Goal: Task Accomplishment & Management: Manage account settings

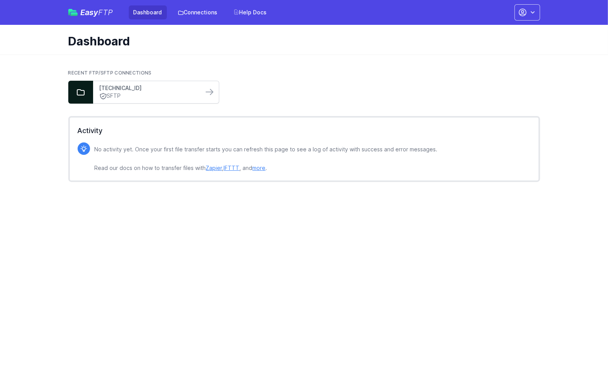
click at [151, 90] on link "[TECHNICAL_ID]" at bounding box center [148, 88] width 98 height 8
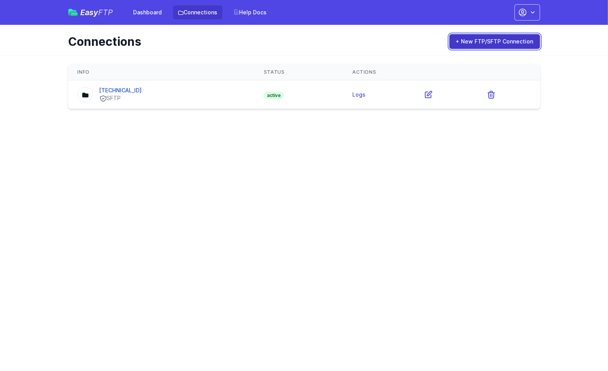
click at [484, 38] on link "+ New FTP/SFTP Connection" at bounding box center [495, 41] width 91 height 15
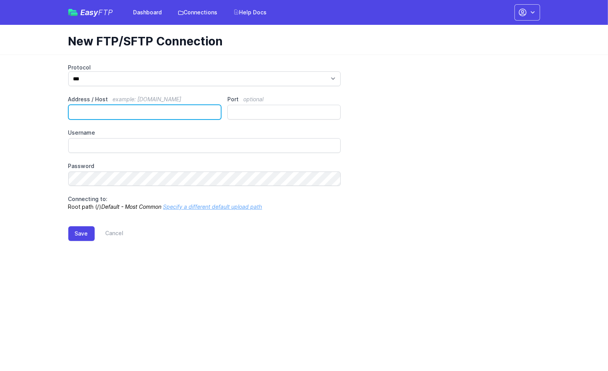
click at [130, 112] on input "Address / Host example: ftp.mydomain.com" at bounding box center [144, 112] width 153 height 15
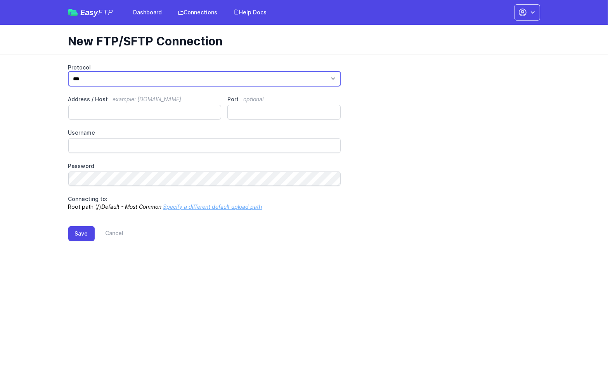
click at [98, 83] on select "*** **** ****" at bounding box center [204, 78] width 273 height 15
select select "****"
click at [68, 71] on select "*** **** ****" at bounding box center [204, 78] width 273 height 15
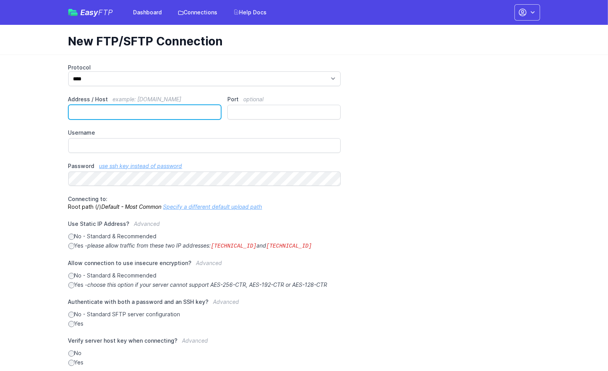
click at [99, 113] on input "Address / Host example: ftp.mydomain.com" at bounding box center [144, 112] width 153 height 15
paste input "**********"
drag, startPoint x: 88, startPoint y: 112, endPoint x: 64, endPoint y: 115, distance: 23.9
click at [64, 115] on div "**********" at bounding box center [304, 236] width 497 height 364
type input "**********"
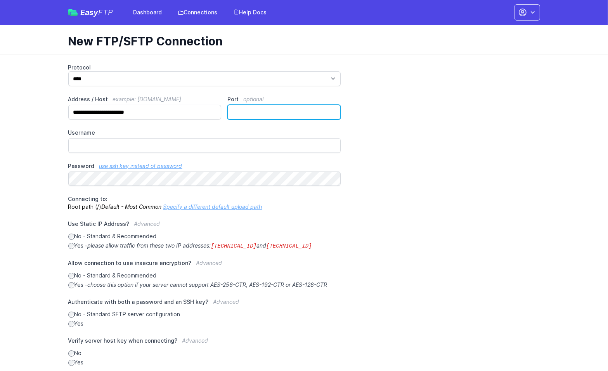
click at [267, 106] on input "Port optional" at bounding box center [284, 112] width 113 height 15
type input "**"
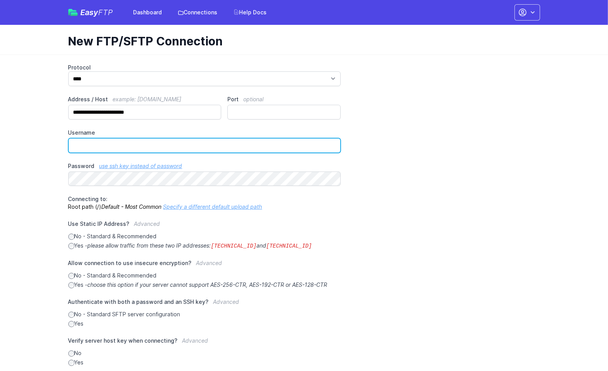
drag, startPoint x: 177, startPoint y: 143, endPoint x: 177, endPoint y: 139, distance: 3.9
click at [177, 143] on input "Username" at bounding box center [204, 145] width 273 height 15
click at [214, 148] on input "Username" at bounding box center [204, 145] width 273 height 15
paste input "**********"
type input "**********"
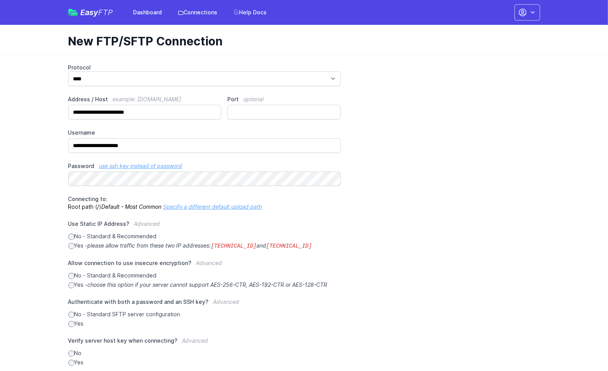
click at [492, 184] on div "**********" at bounding box center [304, 215] width 472 height 303
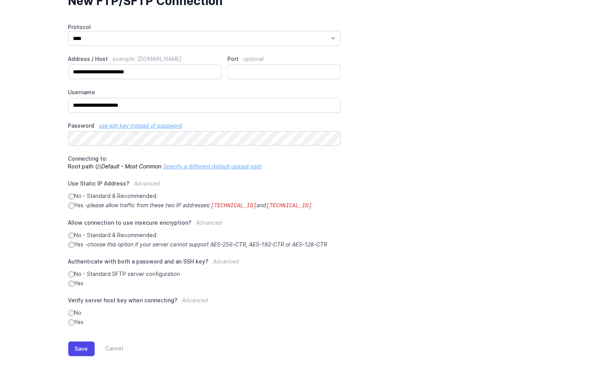
scroll to position [47, 0]
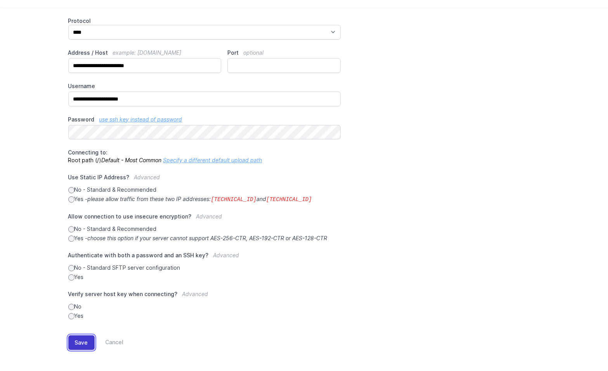
click at [82, 341] on button "Save" at bounding box center [81, 342] width 26 height 15
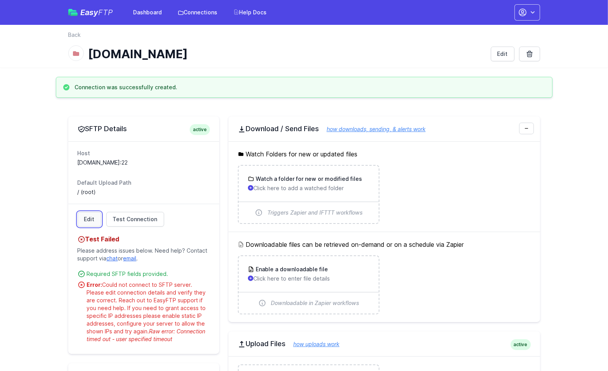
click at [89, 218] on link "Edit" at bounding box center [90, 219] width 24 height 15
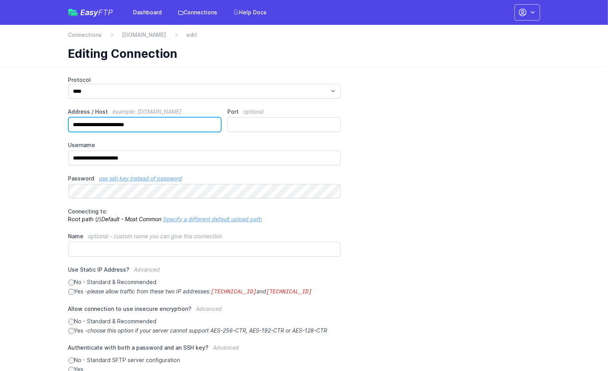
drag, startPoint x: 82, startPoint y: 124, endPoint x: 68, endPoint y: 125, distance: 14.0
click at [68, 125] on input "**********" at bounding box center [144, 124] width 153 height 15
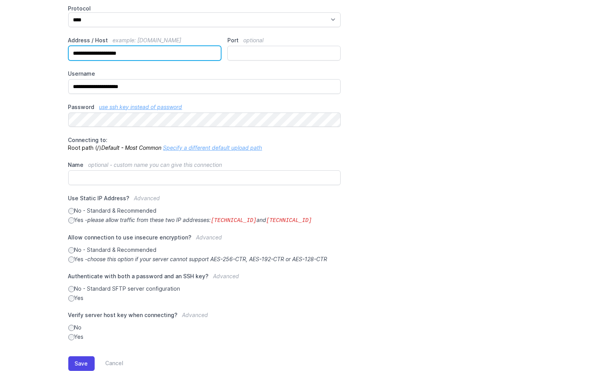
scroll to position [92, 0]
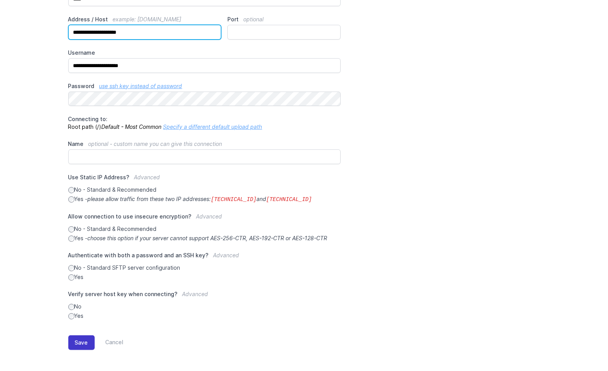
type input "**********"
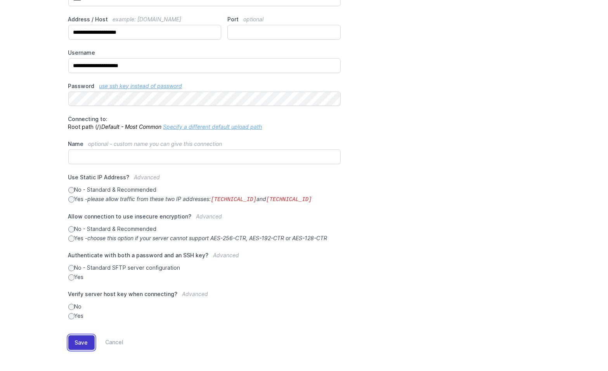
click at [85, 343] on button "Save" at bounding box center [81, 342] width 26 height 15
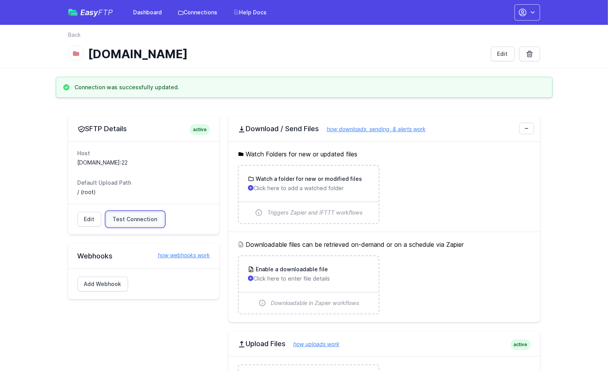
click at [122, 219] on span "Test Connection" at bounding box center [135, 220] width 45 height 8
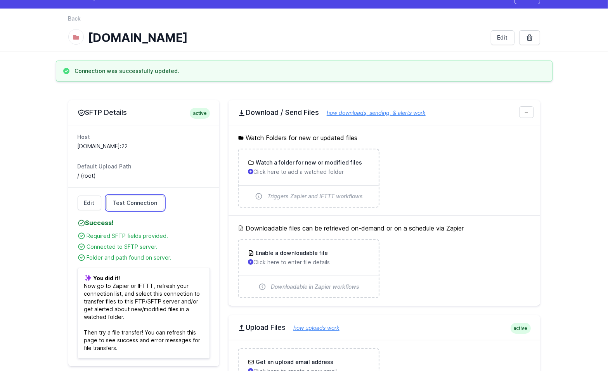
scroll to position [39, 0]
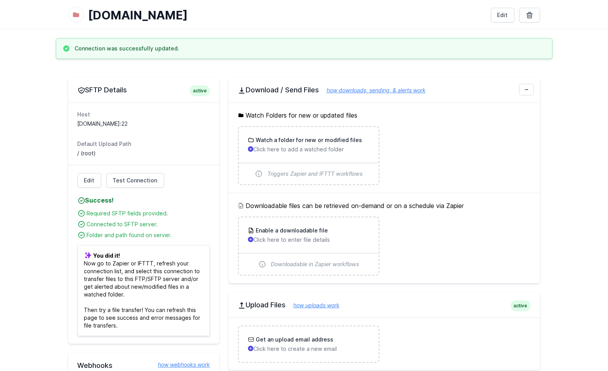
drag, startPoint x: 142, startPoint y: 123, endPoint x: 75, endPoint y: 122, distance: 66.4
click at [75, 122] on div "Host transfer.blackline.com:22 Default Upload Path / (root)" at bounding box center [143, 134] width 151 height 63
copy dd "transfer.blackline.com:22"
click at [318, 302] on link "how uploads work" at bounding box center [313, 305] width 54 height 7
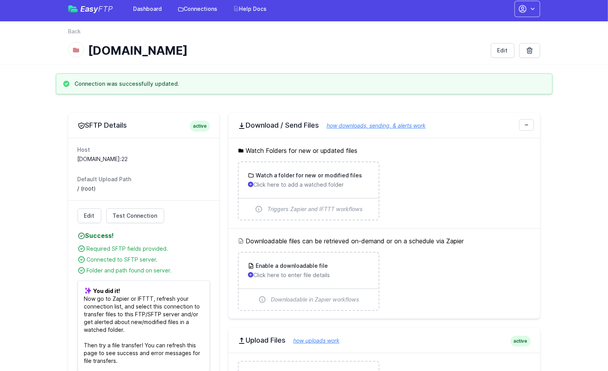
scroll to position [0, 0]
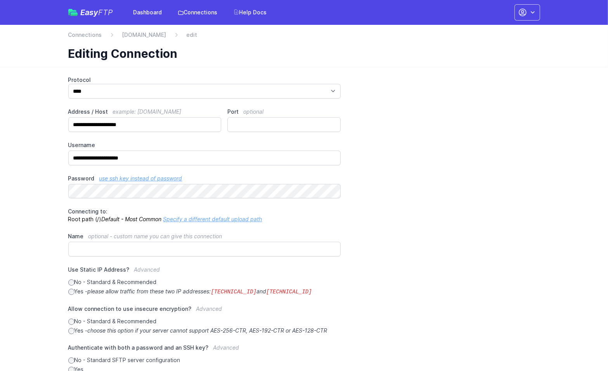
click at [77, 29] on div "back Connections [DOMAIN_NAME] edit Editing Connection" at bounding box center [304, 46] width 497 height 42
click at [81, 35] on link "Connections" at bounding box center [85, 35] width 34 height 8
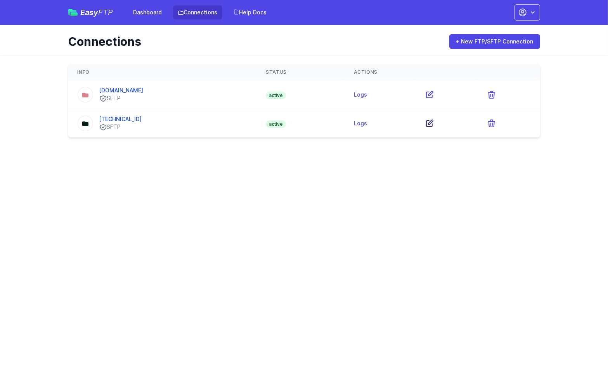
click at [433, 126] on icon at bounding box center [430, 123] width 7 height 7
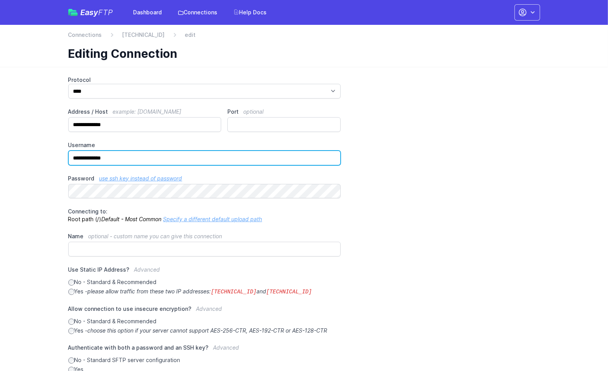
drag, startPoint x: 175, startPoint y: 158, endPoint x: 61, endPoint y: 164, distance: 114.7
click at [61, 164] on div "**********" at bounding box center [304, 266] width 497 height 398
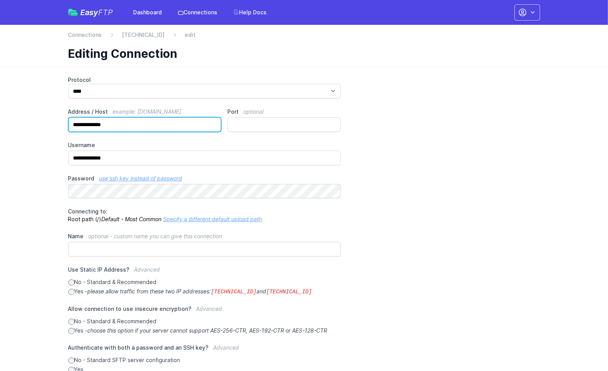
drag, startPoint x: 127, startPoint y: 125, endPoint x: 56, endPoint y: 122, distance: 70.4
click at [57, 122] on div "**********" at bounding box center [304, 266] width 497 height 398
click at [466, 168] on div "**********" at bounding box center [304, 244] width 472 height 336
click at [78, 36] on link "Connections" at bounding box center [85, 35] width 34 height 8
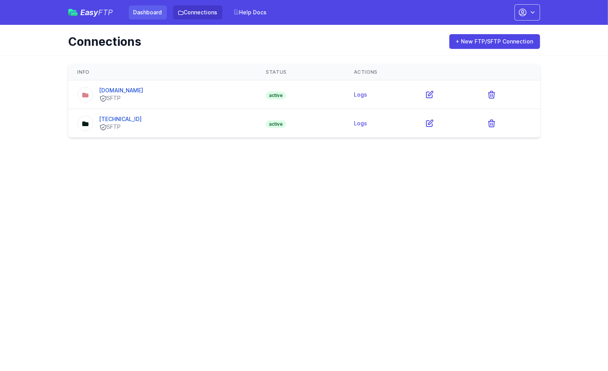
click at [150, 11] on link "Dashboard" at bounding box center [148, 12] width 38 height 14
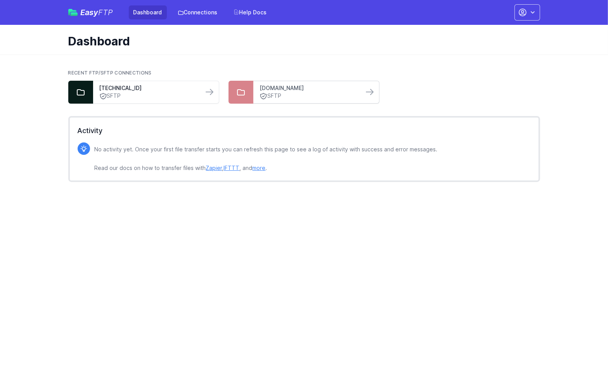
click at [316, 92] on link "transfer.blackline.com" at bounding box center [309, 88] width 98 height 8
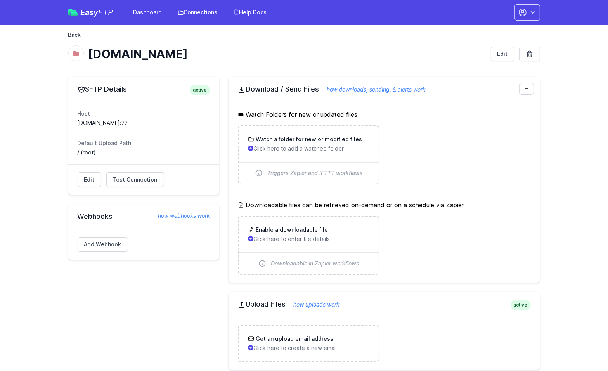
click at [78, 35] on link "Back" at bounding box center [74, 35] width 13 height 8
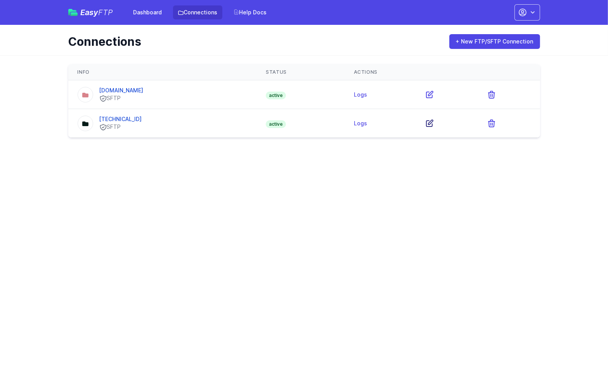
click at [435, 125] on icon at bounding box center [429, 123] width 9 height 9
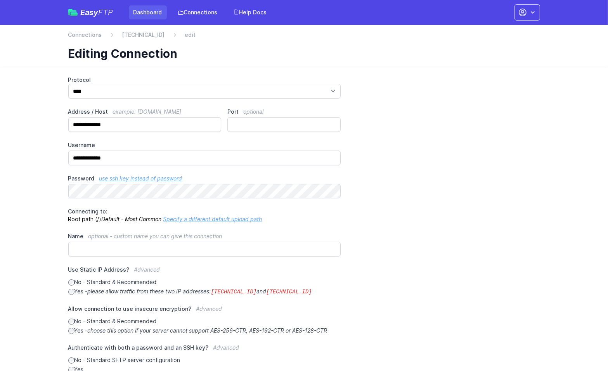
click at [148, 14] on link "Dashboard" at bounding box center [148, 12] width 38 height 14
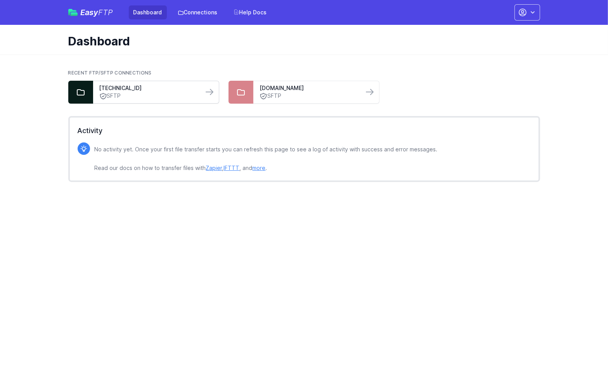
click at [188, 96] on link "SFTP" at bounding box center [148, 96] width 98 height 8
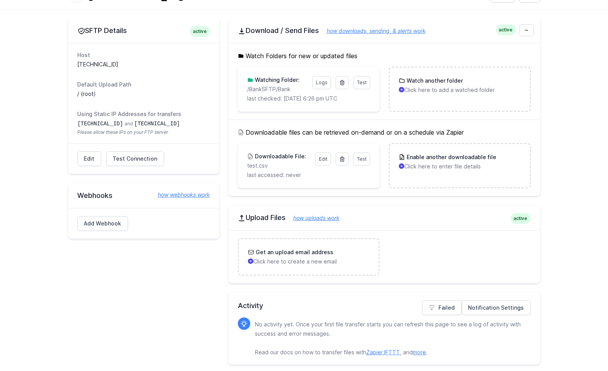
scroll to position [61, 0]
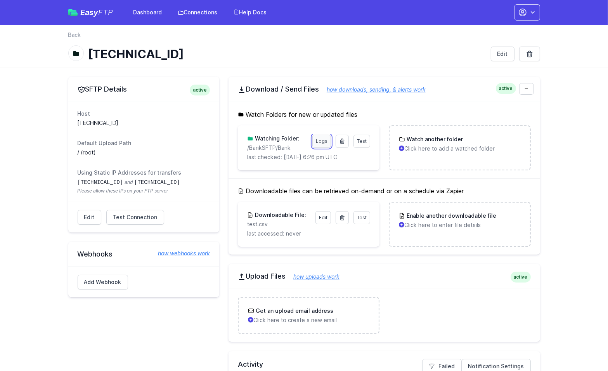
click at [322, 142] on link "Logs" at bounding box center [322, 141] width 19 height 13
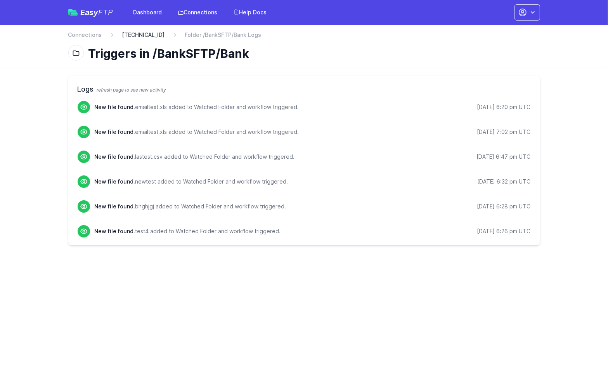
click at [141, 31] on link "[TECHNICAL_ID]" at bounding box center [143, 35] width 43 height 8
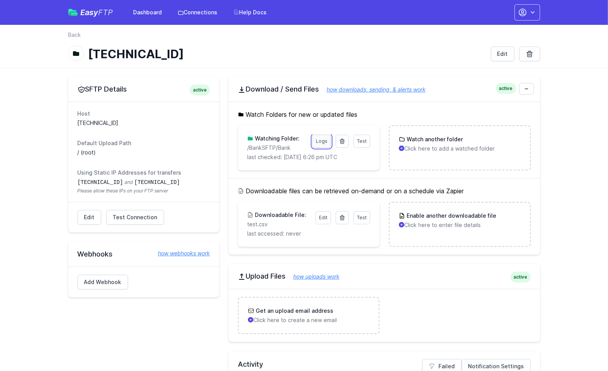
click at [320, 141] on link "Logs" at bounding box center [322, 141] width 19 height 13
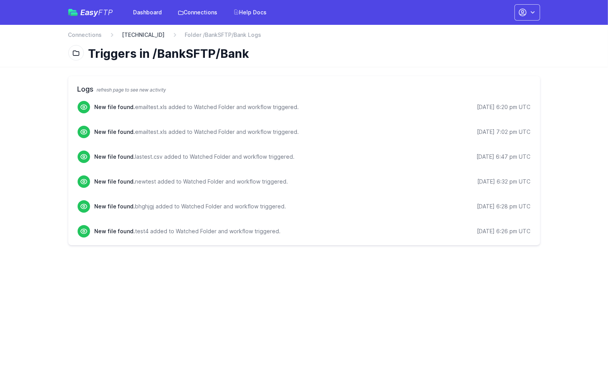
click at [130, 35] on link "[TECHNICAL_ID]" at bounding box center [143, 35] width 43 height 8
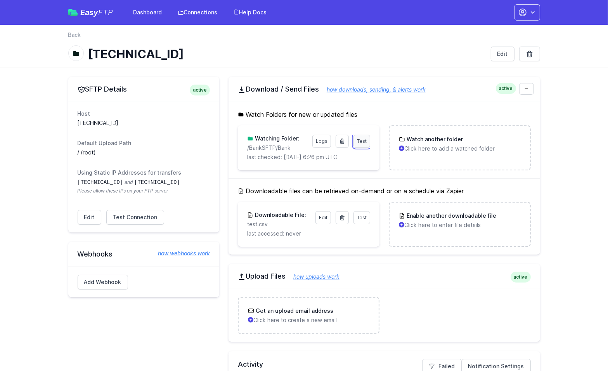
click at [367, 143] on span "Test" at bounding box center [362, 141] width 10 height 6
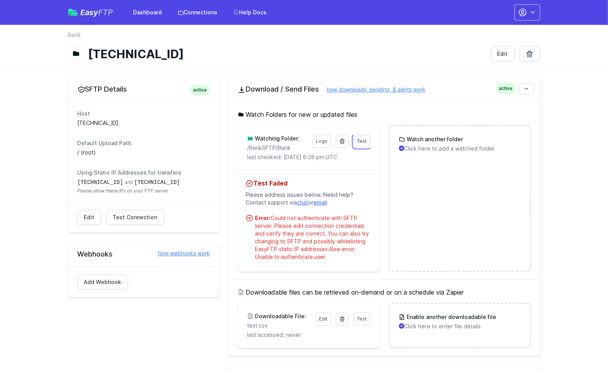
click at [362, 143] on span "Test" at bounding box center [362, 141] width 10 height 6
click at [121, 217] on span "Test Connection" at bounding box center [135, 218] width 45 height 8
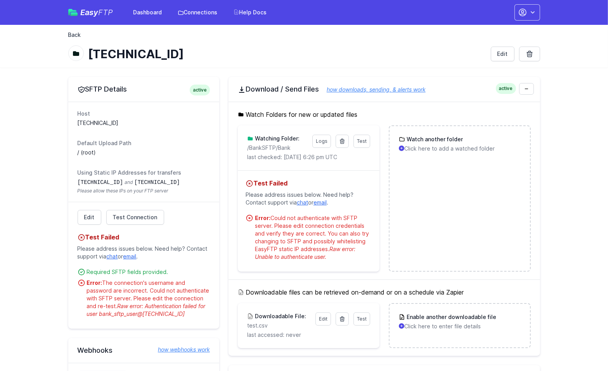
click at [75, 35] on link "Back" at bounding box center [74, 35] width 13 height 8
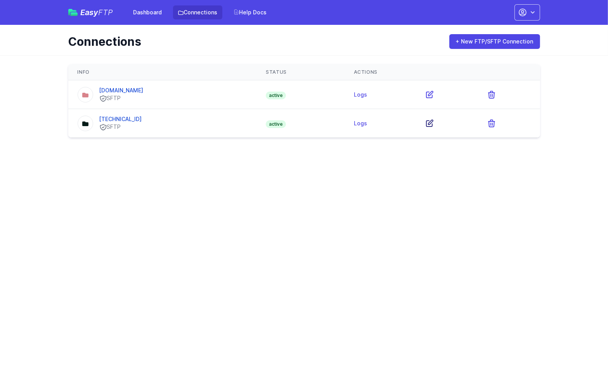
click at [433, 122] on icon at bounding box center [430, 123] width 7 height 7
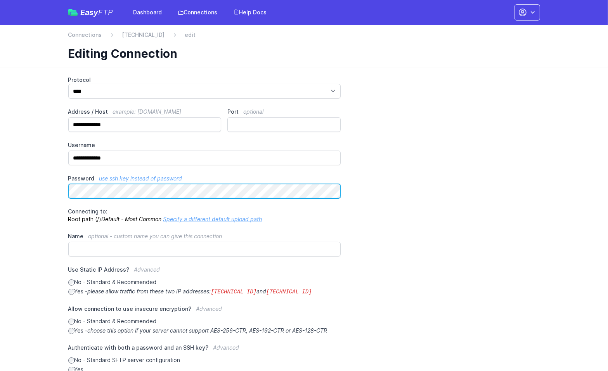
click at [56, 194] on div "**********" at bounding box center [304, 266] width 497 height 398
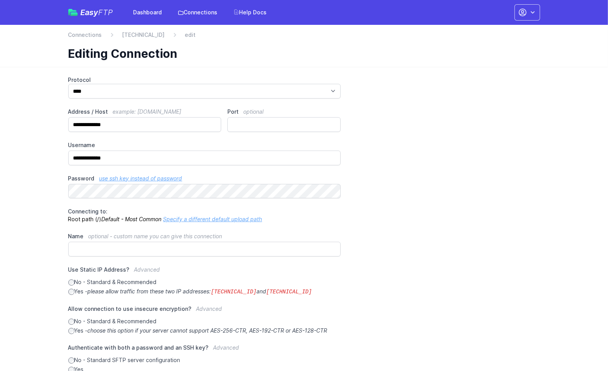
click at [472, 196] on div "**********" at bounding box center [304, 244] width 472 height 336
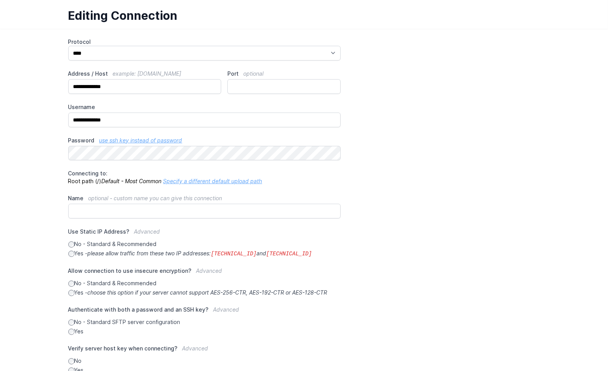
scroll to position [92, 0]
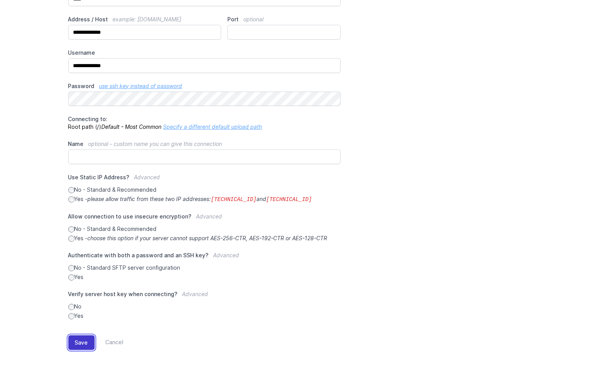
click at [83, 345] on button "Save" at bounding box center [81, 342] width 26 height 15
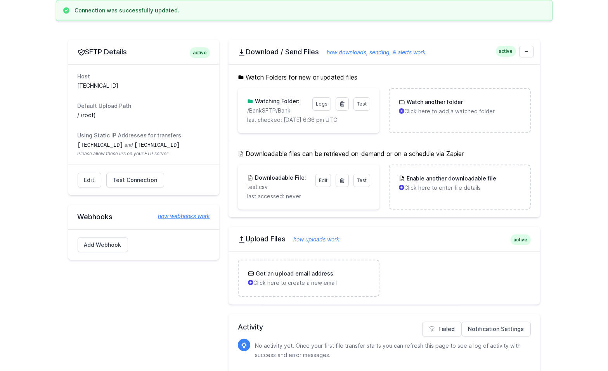
scroll to position [78, 0]
click at [134, 180] on span "Test Connection" at bounding box center [135, 180] width 45 height 8
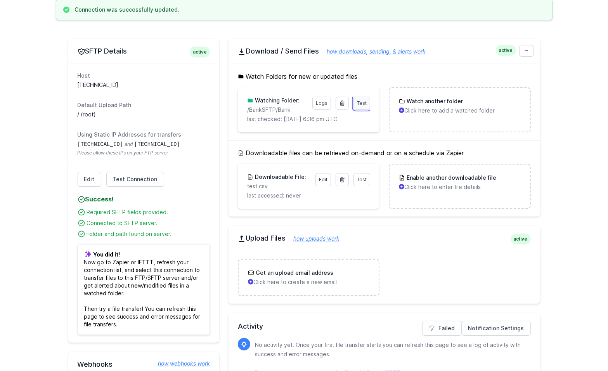
click at [359, 101] on span "Test" at bounding box center [362, 103] width 10 height 6
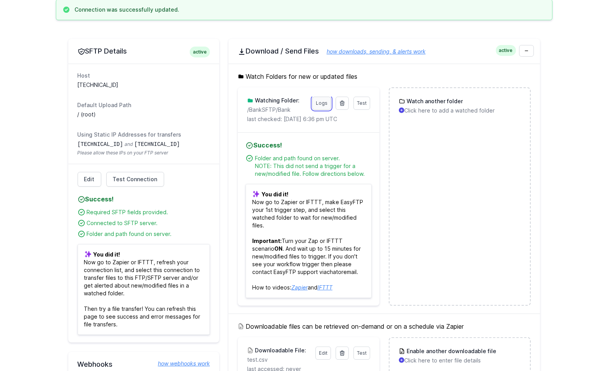
click at [319, 104] on link "Logs" at bounding box center [322, 103] width 19 height 13
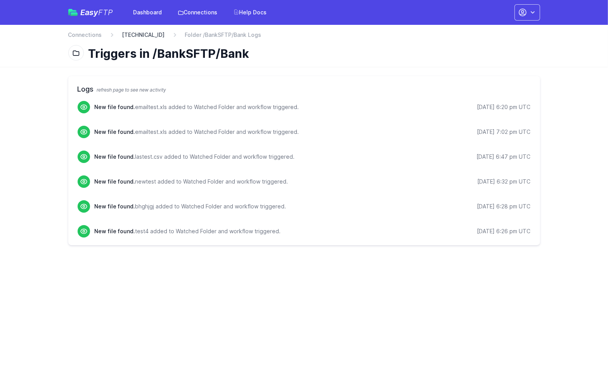
click at [143, 35] on link "[TECHNICAL_ID]" at bounding box center [143, 35] width 43 height 8
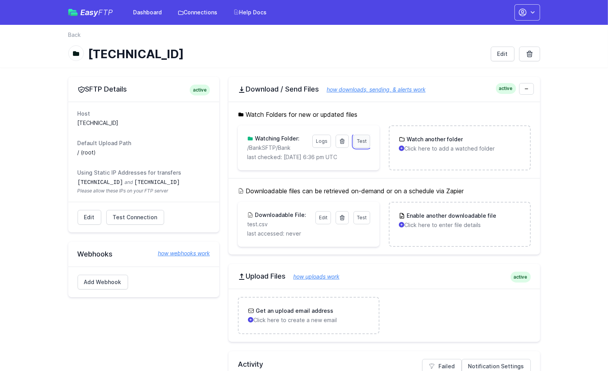
click at [368, 143] on link "Test" at bounding box center [362, 141] width 17 height 13
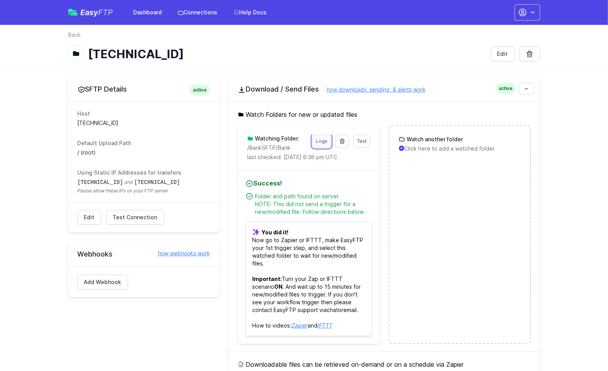
click at [320, 142] on link "Logs" at bounding box center [322, 141] width 19 height 13
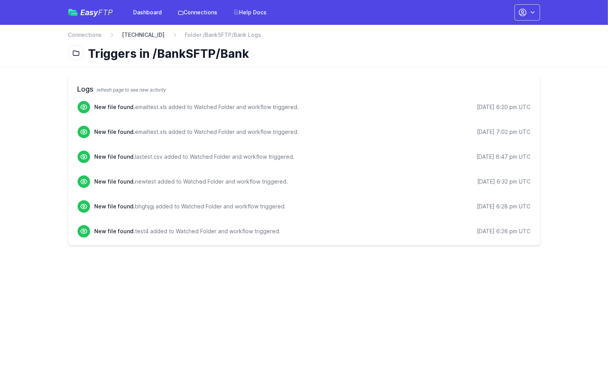
click at [139, 35] on link "[TECHNICAL_ID]" at bounding box center [143, 35] width 43 height 8
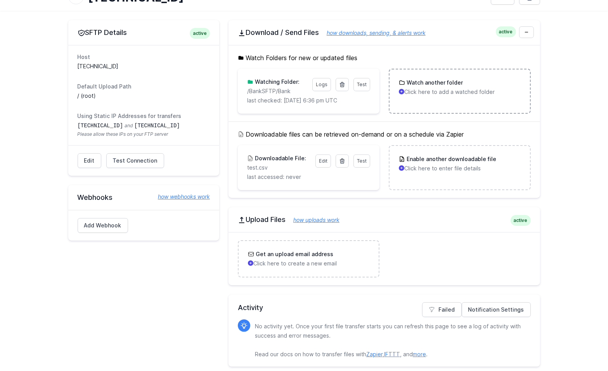
scroll to position [61, 0]
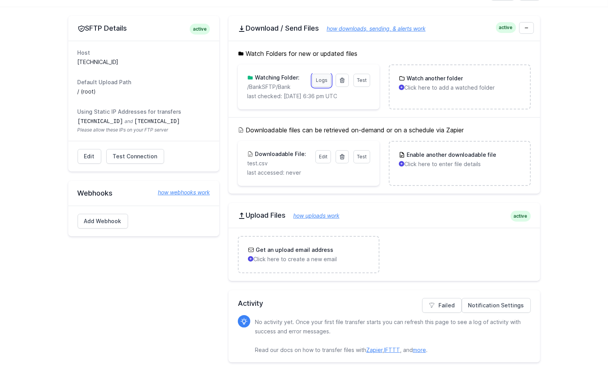
click at [326, 81] on link "Logs" at bounding box center [322, 80] width 19 height 13
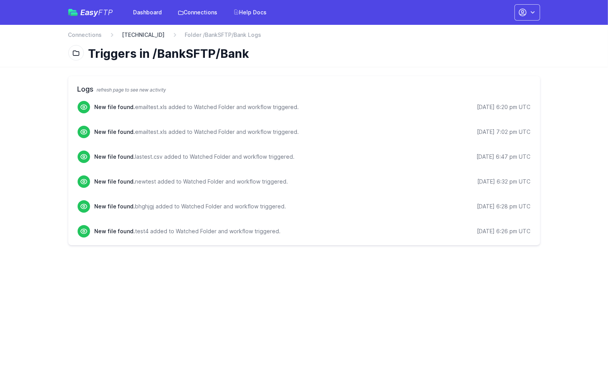
click at [149, 35] on link "[TECHNICAL_ID]" at bounding box center [143, 35] width 43 height 8
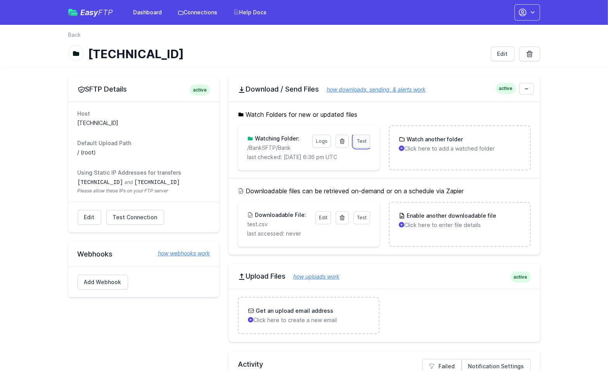
click at [367, 142] on span "Test" at bounding box center [362, 141] width 10 height 6
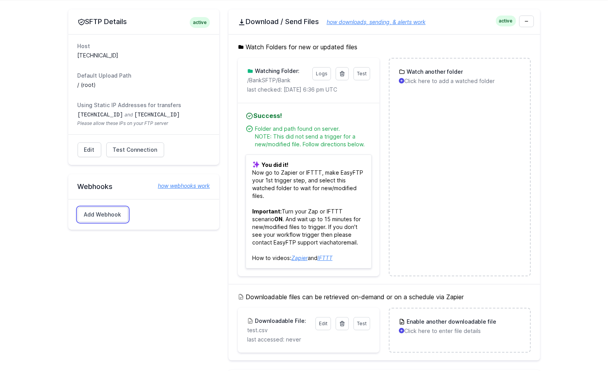
click at [126, 217] on div "Add Webhook" at bounding box center [143, 214] width 151 height 31
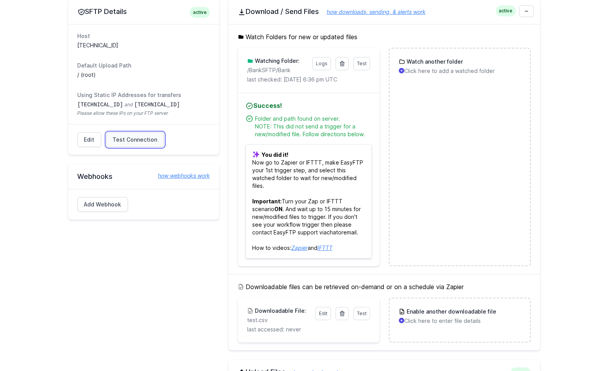
click at [131, 141] on span "Test Connection" at bounding box center [135, 140] width 45 height 8
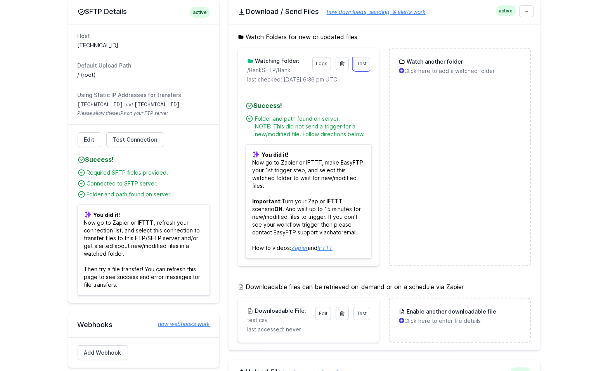
click at [365, 66] on span "Test" at bounding box center [362, 64] width 10 height 6
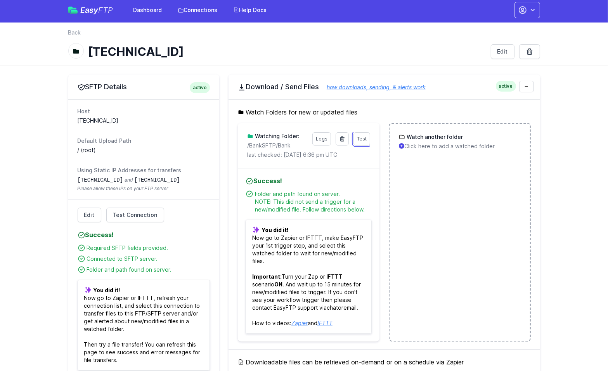
scroll to position [0, 0]
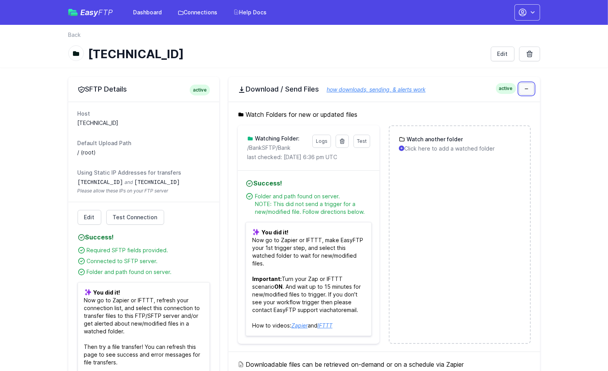
click at [524, 85] on link at bounding box center [527, 89] width 15 height 12
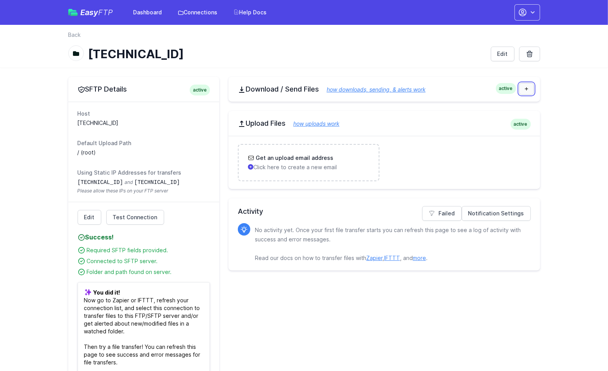
click at [524, 85] on link at bounding box center [527, 89] width 15 height 12
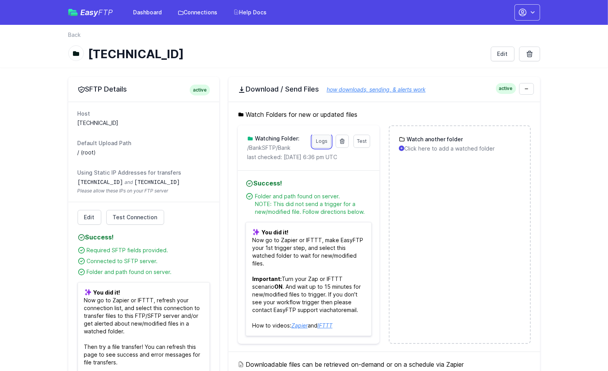
click at [322, 139] on link "Logs" at bounding box center [322, 141] width 19 height 13
click at [139, 215] on span "Test Connection" at bounding box center [135, 218] width 45 height 8
drag, startPoint x: 291, startPoint y: 146, endPoint x: 247, endPoint y: 147, distance: 44.3
click at [247, 147] on div "Test Logs Watching Folder: /BankSFTP/Bank last checked: 10/8/2025 6:36 pm UTC" at bounding box center [309, 147] width 142 height 45
copy p "/BankSFTP/Bank"
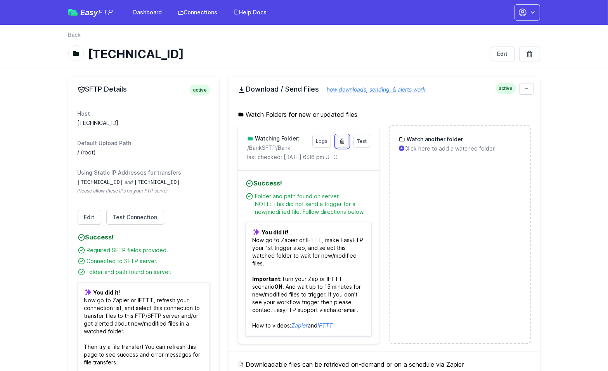
click at [346, 144] on link at bounding box center [342, 141] width 13 height 13
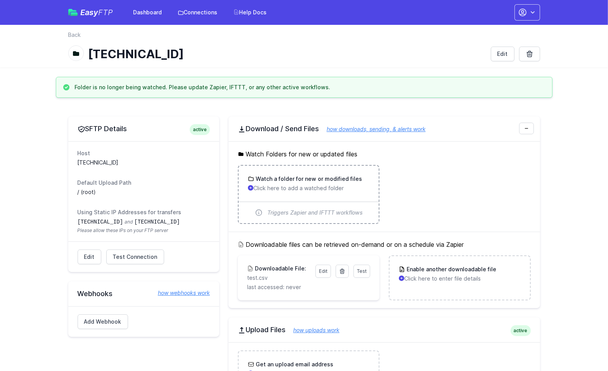
click at [295, 184] on p "Click here to add a watched folder" at bounding box center [309, 188] width 122 height 8
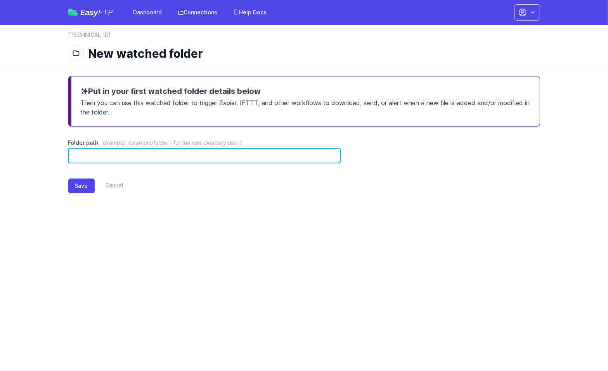
paste input "**********"
type input "**********"
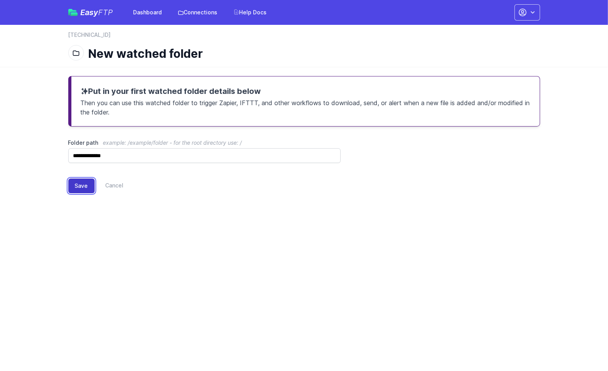
click at [80, 186] on button "Save" at bounding box center [81, 186] width 26 height 15
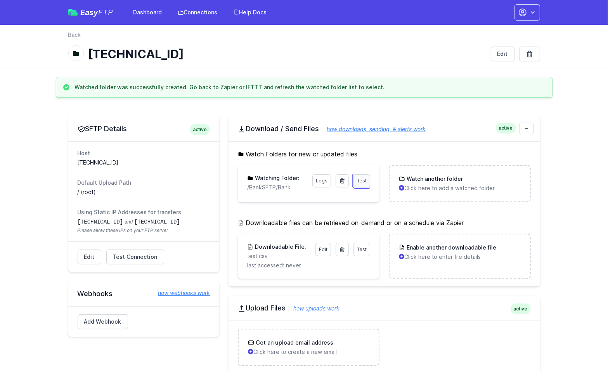
click at [359, 181] on span "Test" at bounding box center [362, 181] width 10 height 6
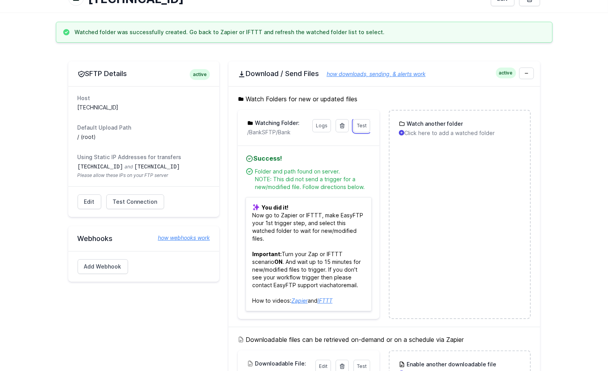
scroll to position [78, 0]
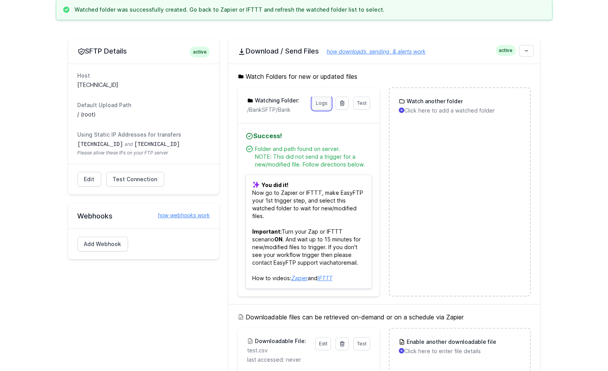
click at [325, 105] on link "Logs" at bounding box center [322, 103] width 19 height 13
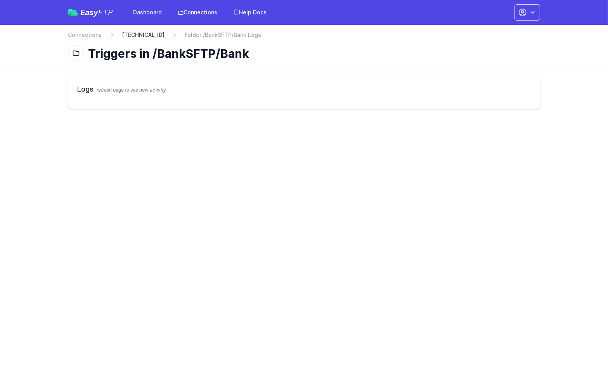
click at [142, 32] on link "[TECHNICAL_ID]" at bounding box center [143, 35] width 43 height 8
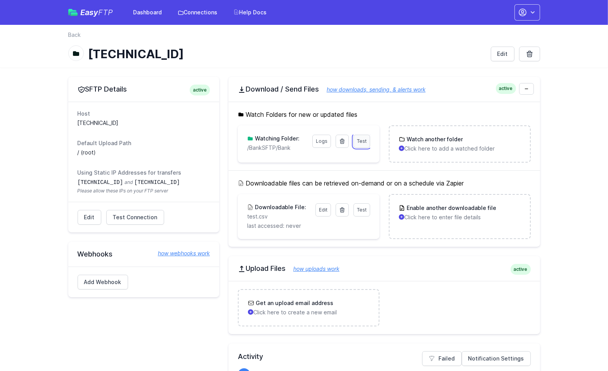
click at [360, 143] on span "Test" at bounding box center [362, 141] width 10 height 6
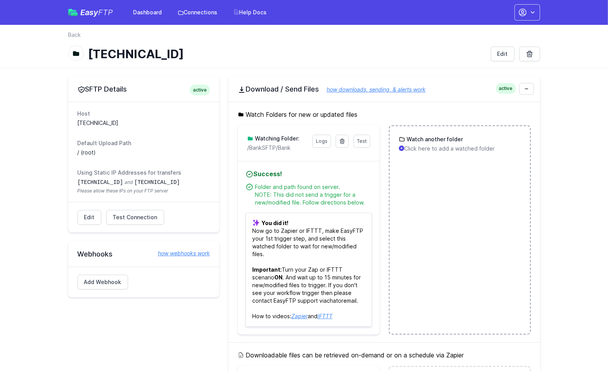
click at [433, 143] on div "Watch another folder Click here to add a watched folder" at bounding box center [460, 144] width 122 height 17
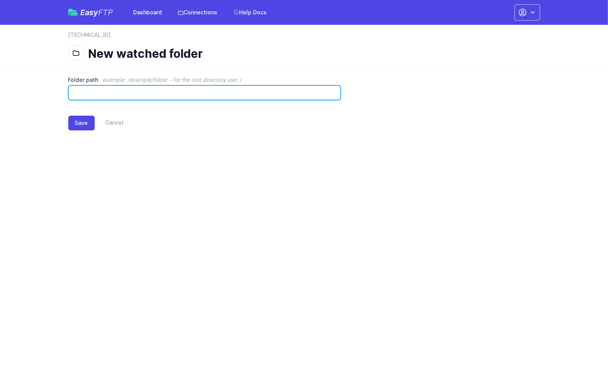
click at [104, 97] on input "Folder path example: /example/folder - for the root directory use: /" at bounding box center [204, 92] width 273 height 15
paste input "**********"
click at [135, 90] on input "**********" at bounding box center [204, 92] width 273 height 15
type input "*********"
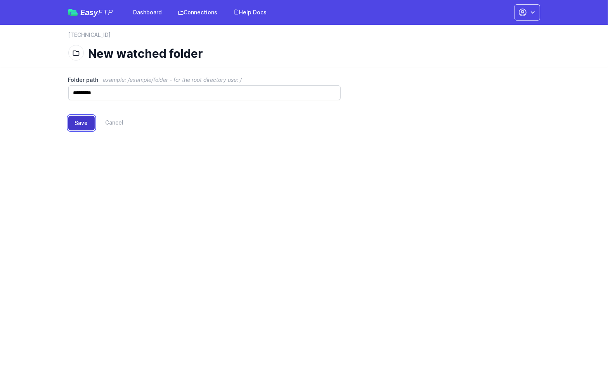
click at [82, 122] on button "Save" at bounding box center [81, 123] width 26 height 15
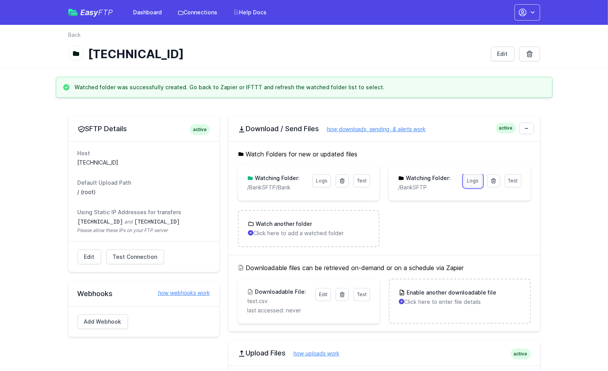
click at [478, 181] on link "Logs" at bounding box center [473, 180] width 19 height 13
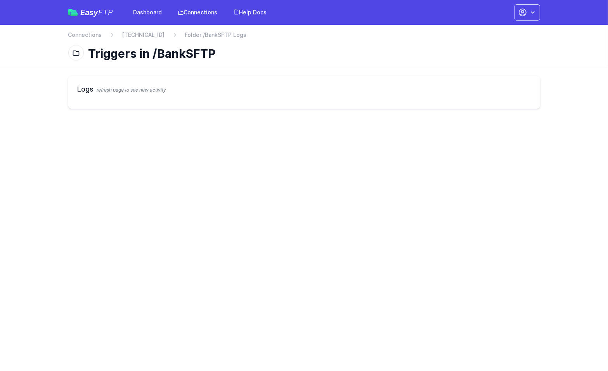
click at [129, 93] on h2 "Logs refresh page to see new activity" at bounding box center [305, 89] width 454 height 11
click at [146, 40] on nav "Connections 172.174.65.228 Folder /BankSFTP Logs" at bounding box center [304, 37] width 472 height 12
click at [144, 35] on link "[TECHNICAL_ID]" at bounding box center [143, 35] width 43 height 8
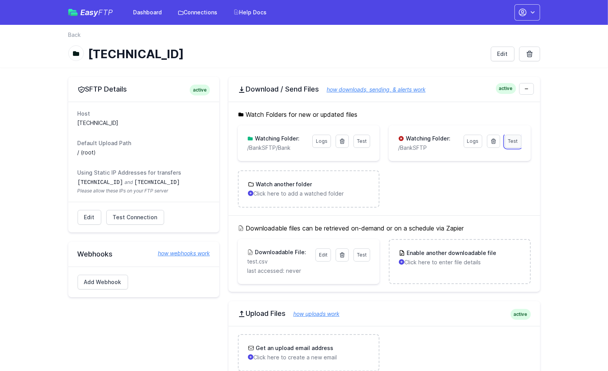
click at [511, 141] on span "Test" at bounding box center [514, 141] width 10 height 6
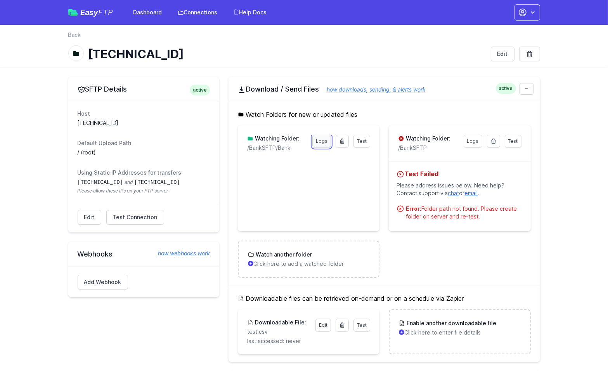
click at [319, 143] on link "Logs" at bounding box center [322, 141] width 19 height 13
click at [360, 142] on span "Test" at bounding box center [362, 141] width 10 height 6
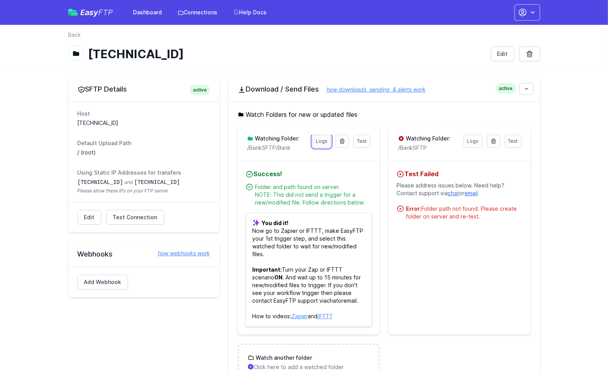
click at [327, 141] on link "Logs" at bounding box center [322, 141] width 19 height 13
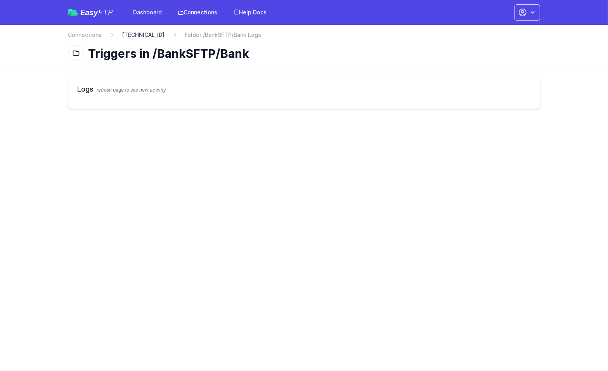
click at [138, 35] on link "[TECHNICAL_ID]" at bounding box center [143, 35] width 43 height 8
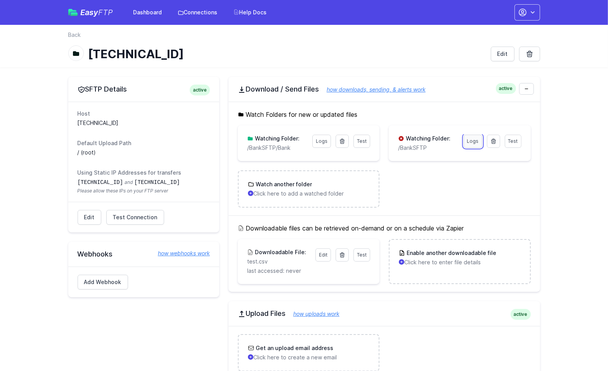
click at [473, 141] on link "Logs" at bounding box center [473, 141] width 19 height 13
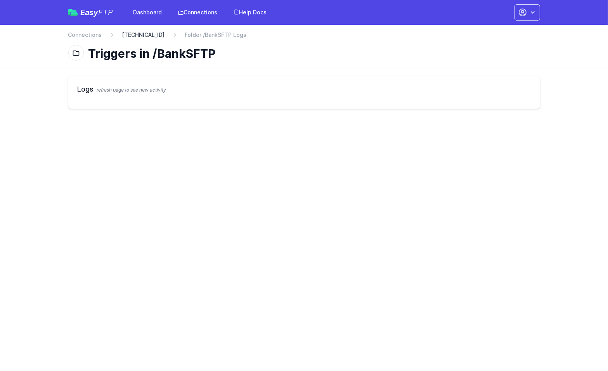
click at [135, 31] on link "[TECHNICAL_ID]" at bounding box center [143, 35] width 43 height 8
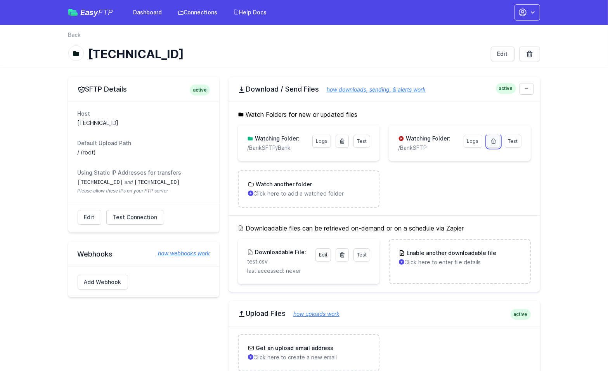
click at [494, 143] on icon at bounding box center [494, 141] width 6 height 6
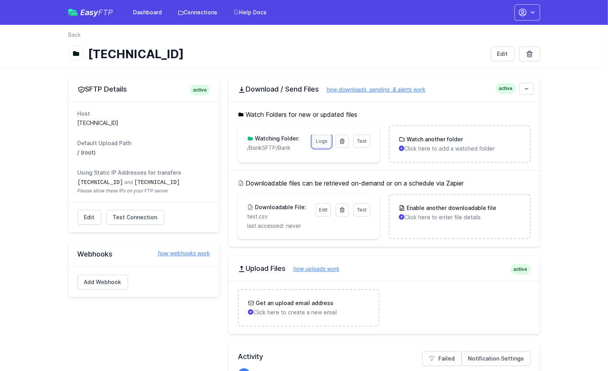
click at [315, 142] on link "Logs" at bounding box center [322, 141] width 19 height 13
click at [363, 140] on span "Test" at bounding box center [362, 141] width 10 height 6
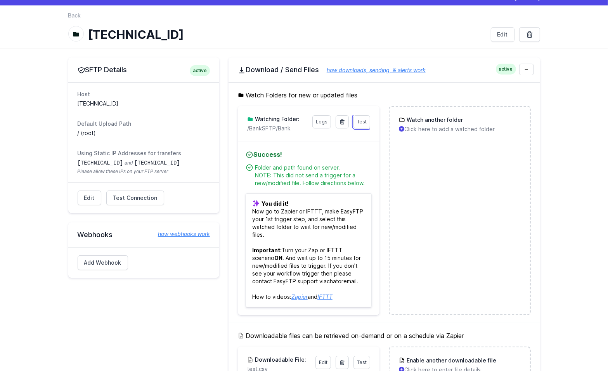
scroll to position [39, 0]
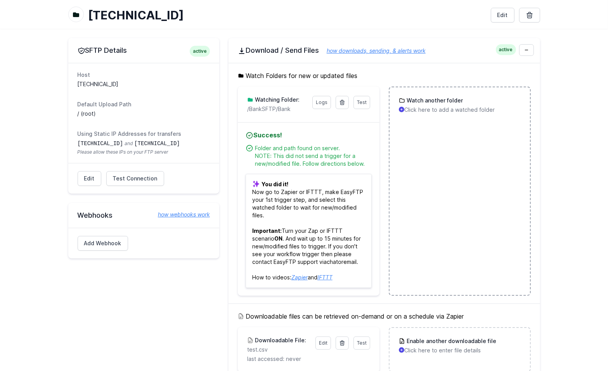
click at [437, 108] on p "Click here to add a watched folder" at bounding box center [460, 110] width 122 height 8
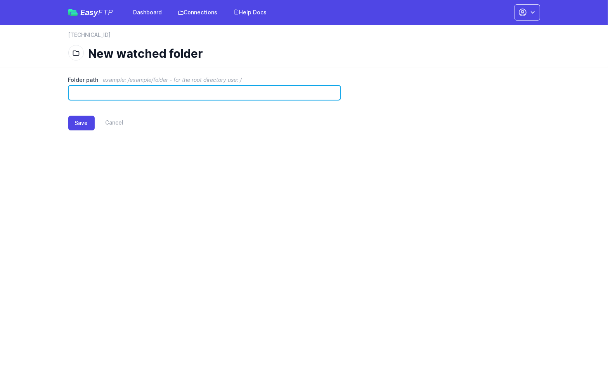
click at [157, 91] on input "Folder path example: /example/folder - for the root directory use: /" at bounding box center [204, 92] width 273 height 15
type input "*"
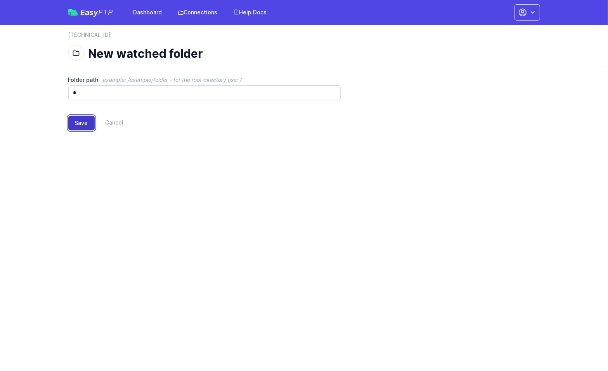
click at [75, 122] on button "Save" at bounding box center [81, 123] width 26 height 15
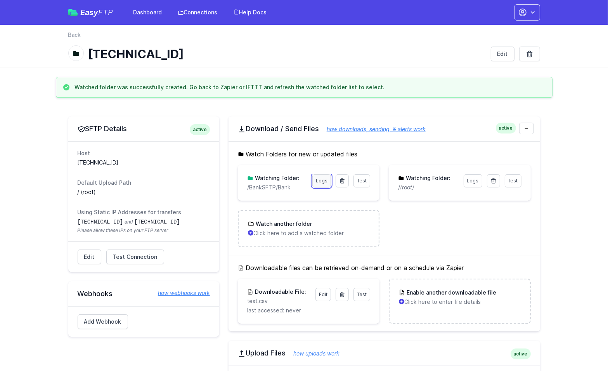
click at [327, 181] on link "Logs" at bounding box center [322, 180] width 19 height 13
click at [323, 183] on link "Logs" at bounding box center [322, 180] width 19 height 13
drag, startPoint x: 172, startPoint y: 54, endPoint x: 83, endPoint y: 50, distance: 89.4
click at [87, 52] on div "[TECHNICAL_ID]" at bounding box center [276, 54] width 417 height 14
copy h1 "[TECHNICAL_ID]"
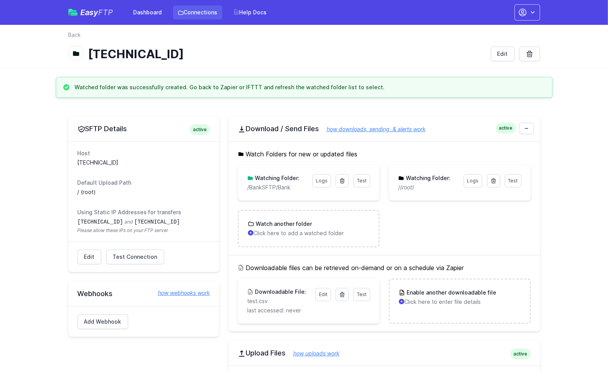
click at [191, 12] on link "Connections" at bounding box center [197, 12] width 49 height 14
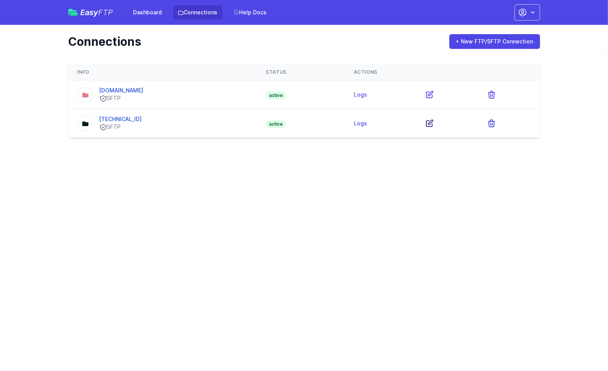
click at [433, 123] on icon at bounding box center [430, 123] width 7 height 7
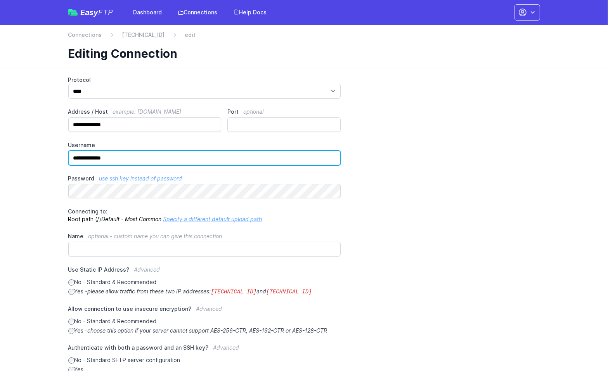
drag, startPoint x: 136, startPoint y: 159, endPoint x: 61, endPoint y: 158, distance: 75.7
click at [61, 158] on div "**********" at bounding box center [304, 266] width 497 height 398
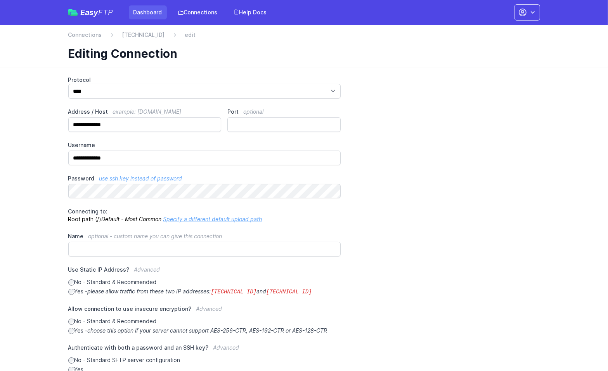
click at [158, 15] on link "Dashboard" at bounding box center [148, 12] width 38 height 14
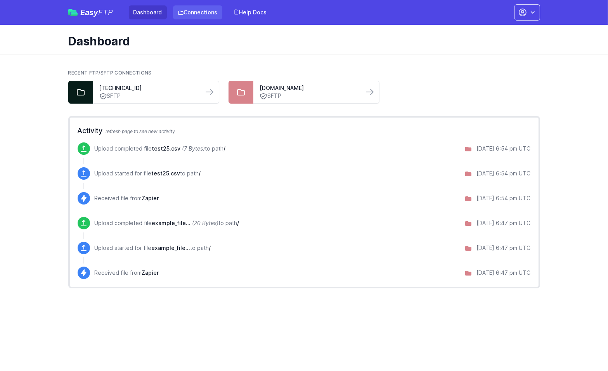
click at [188, 12] on link "Connections" at bounding box center [197, 12] width 49 height 14
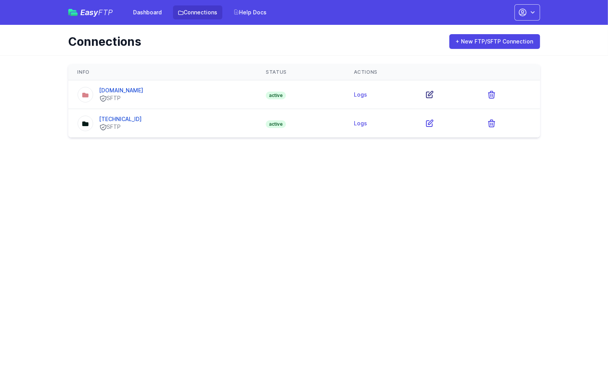
click at [433, 95] on icon at bounding box center [430, 94] width 7 height 7
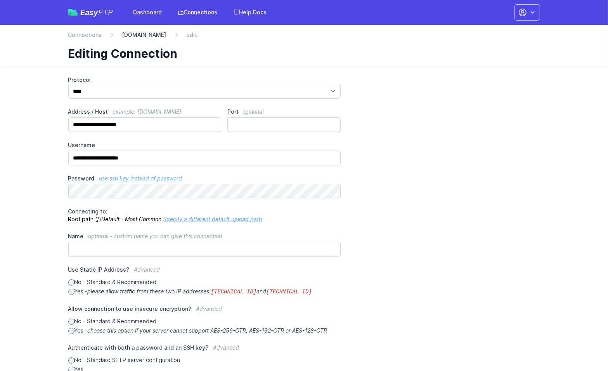
click at [130, 35] on link "[DOMAIN_NAME]" at bounding box center [144, 35] width 44 height 8
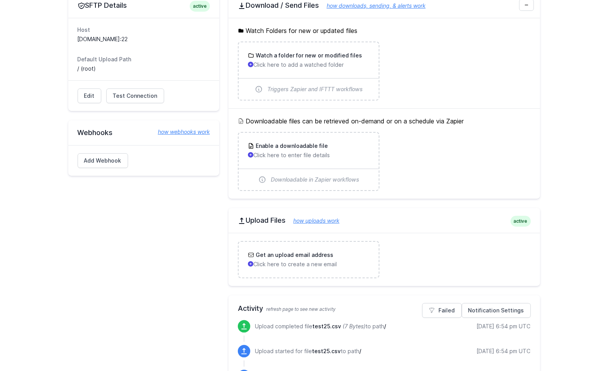
scroll to position [78, 0]
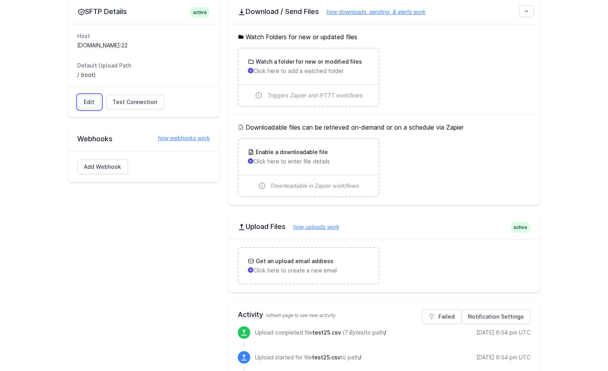
click at [91, 97] on link "Edit" at bounding box center [90, 102] width 24 height 15
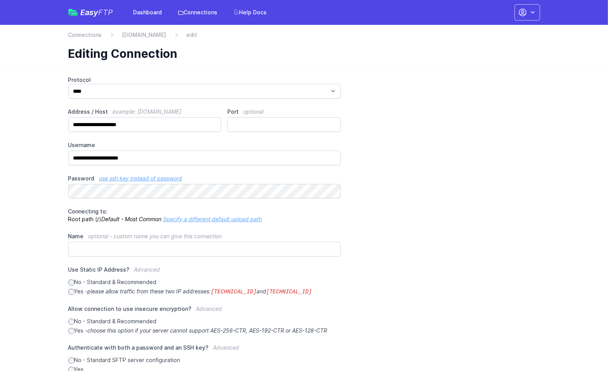
click at [230, 219] on link "Specify a different default upload path" at bounding box center [212, 219] width 99 height 7
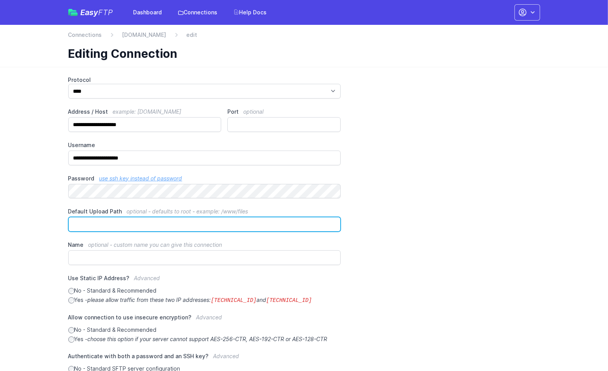
click at [150, 226] on input "Default Upload Path optional - defaults to root - example: /www/files" at bounding box center [204, 224] width 273 height 15
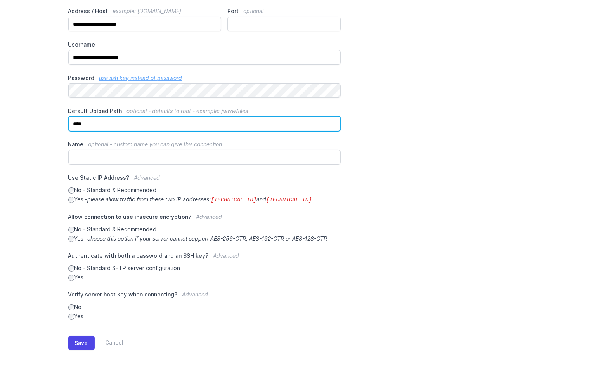
scroll to position [101, 0]
type input "*****"
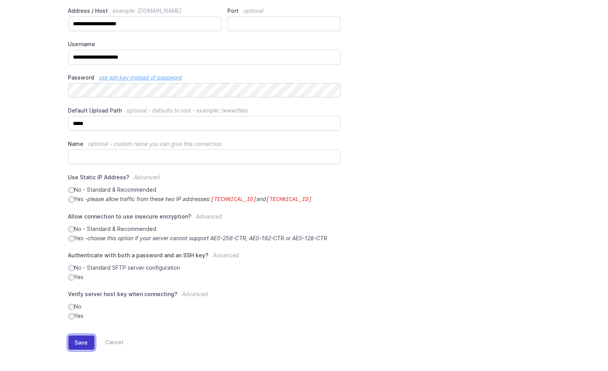
click at [82, 340] on button "Save" at bounding box center [81, 342] width 26 height 15
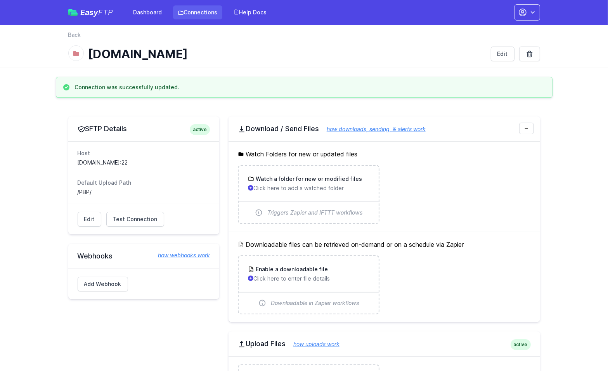
click at [200, 10] on link "Connections" at bounding box center [197, 12] width 49 height 14
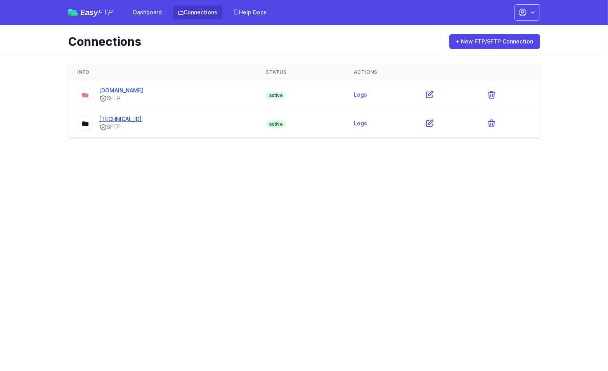
click at [127, 118] on link "[TECHNICAL_ID]" at bounding box center [120, 119] width 43 height 7
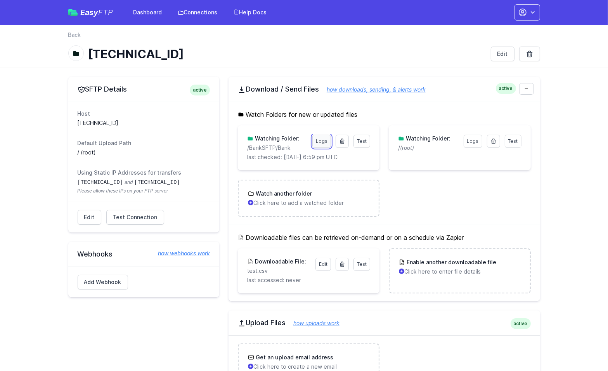
click at [323, 139] on link "Logs" at bounding box center [322, 141] width 19 height 13
click at [320, 145] on link "Logs" at bounding box center [322, 141] width 19 height 13
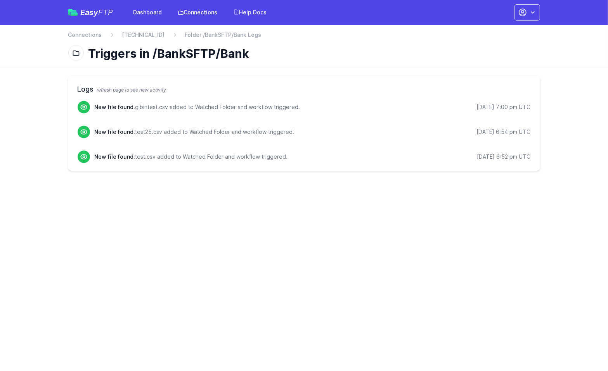
click at [268, 180] on html "Easy FTP Dashboard Connections Help Docs Account Settings Your Profile Contact …" at bounding box center [304, 90] width 608 height 180
